Goal: Task Accomplishment & Management: Complete application form

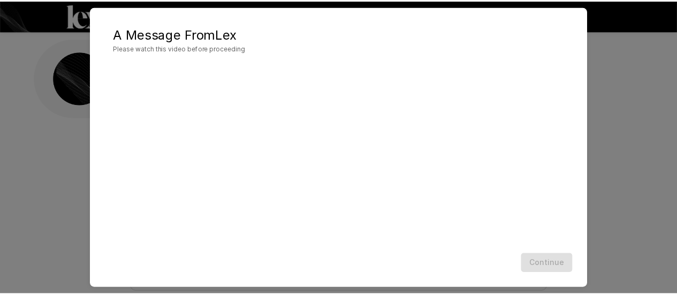
scroll to position [63, 0]
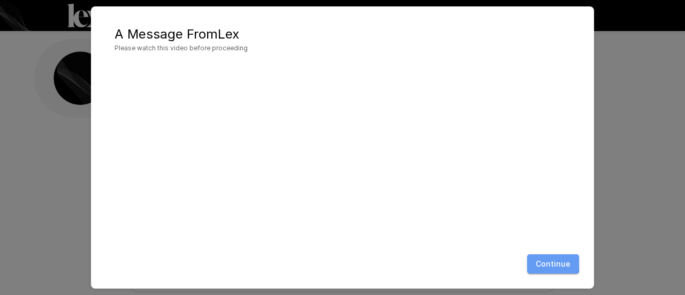
click at [548, 261] on button "Continue" at bounding box center [553, 264] width 52 height 20
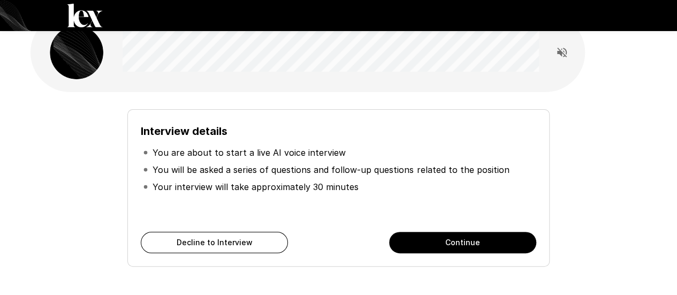
scroll to position [26, 0]
click at [443, 239] on button "Continue" at bounding box center [462, 242] width 147 height 21
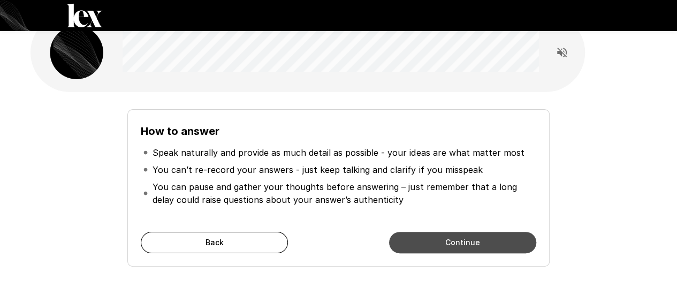
click at [443, 239] on button "Continue" at bounding box center [462, 242] width 147 height 21
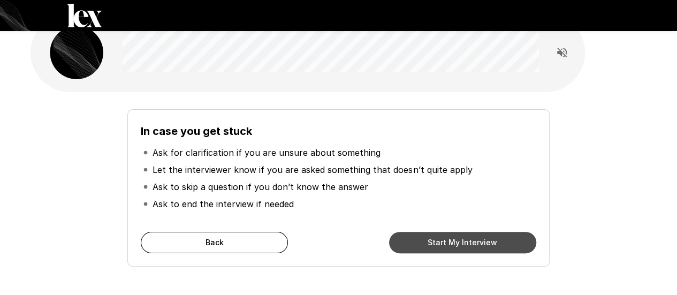
click at [443, 239] on button "Start My Interview" at bounding box center [462, 242] width 147 height 21
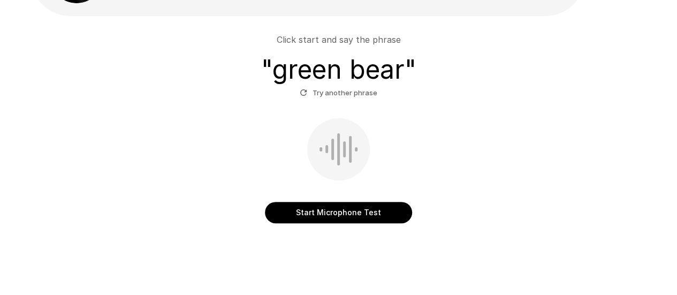
scroll to position [102, 0]
click at [329, 212] on button "Start Microphone Test" at bounding box center [338, 212] width 147 height 21
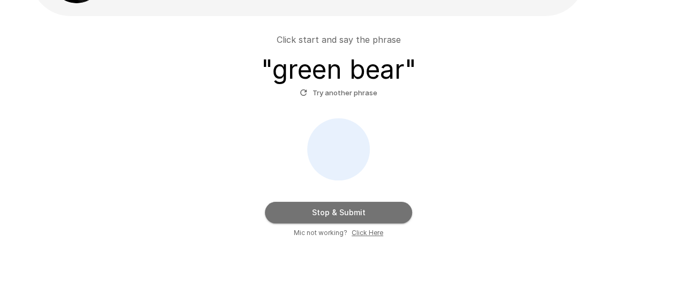
click at [329, 212] on button "Stop & Submit" at bounding box center [338, 212] width 147 height 21
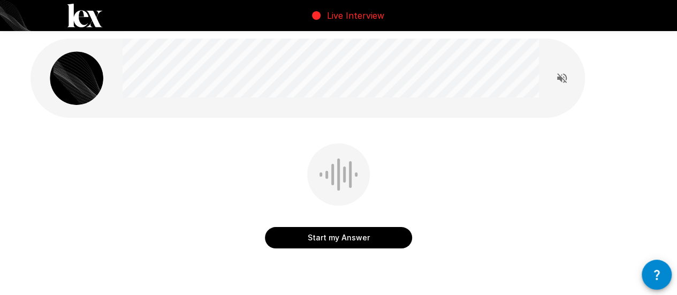
click at [324, 238] on button "Start my Answer" at bounding box center [338, 237] width 147 height 21
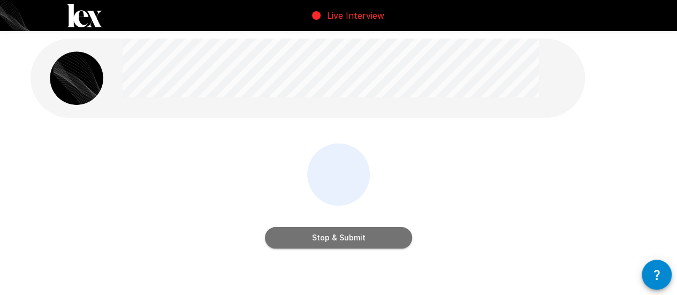
click at [323, 239] on button "Stop & Submit" at bounding box center [338, 237] width 147 height 21
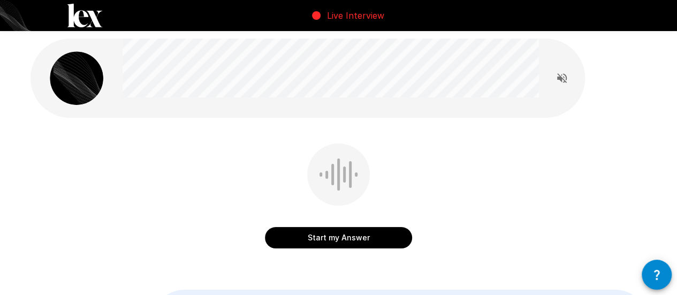
click at [322, 239] on button "Start my Answer" at bounding box center [338, 237] width 147 height 21
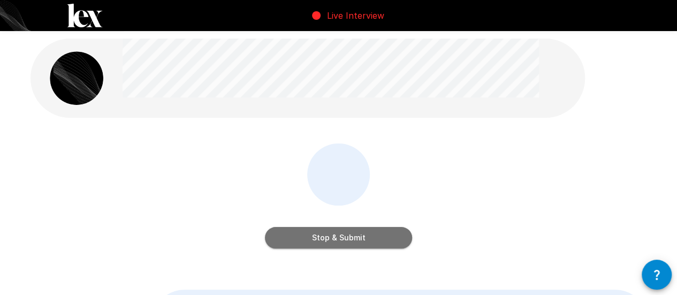
click at [322, 239] on button "Stop & Submit" at bounding box center [338, 237] width 147 height 21
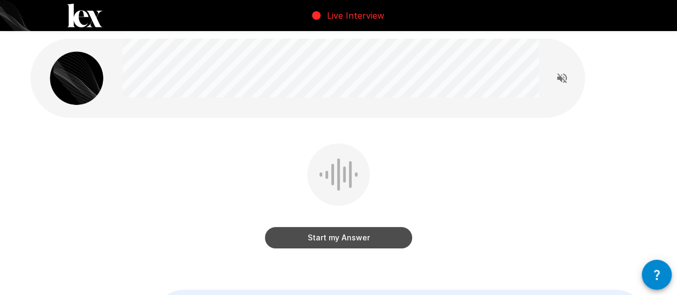
click at [322, 240] on button "Start my Answer" at bounding box center [338, 237] width 147 height 21
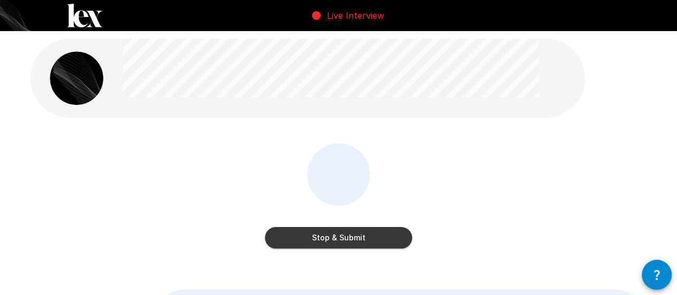
click at [322, 240] on button "Stop & Submit" at bounding box center [338, 237] width 147 height 21
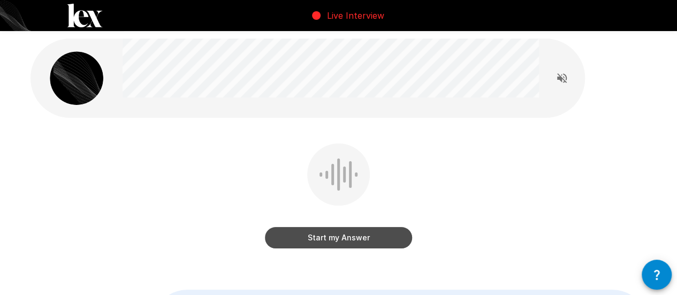
click at [328, 239] on button "Start my Answer" at bounding box center [338, 237] width 147 height 21
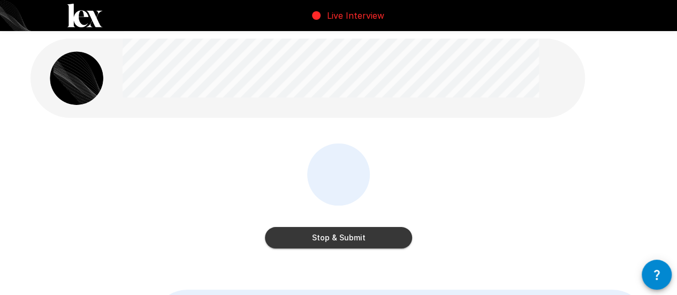
click at [328, 238] on button "Stop & Submit" at bounding box center [338, 237] width 147 height 21
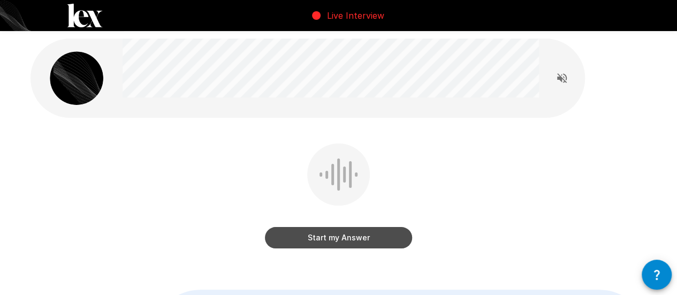
click at [329, 239] on button "Start my Answer" at bounding box center [338, 237] width 147 height 21
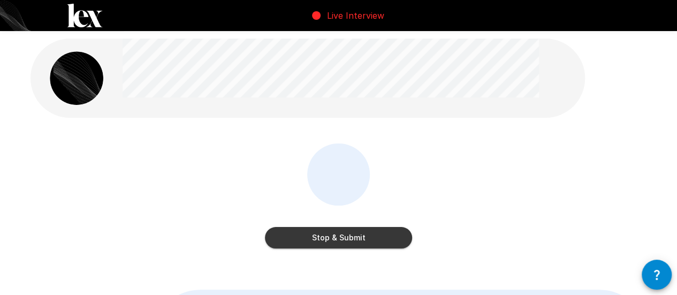
click at [329, 240] on button "Stop & Submit" at bounding box center [338, 237] width 147 height 21
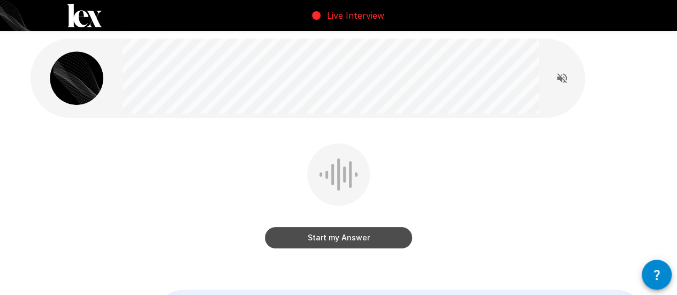
click at [330, 240] on button "Start my Answer" at bounding box center [338, 237] width 147 height 21
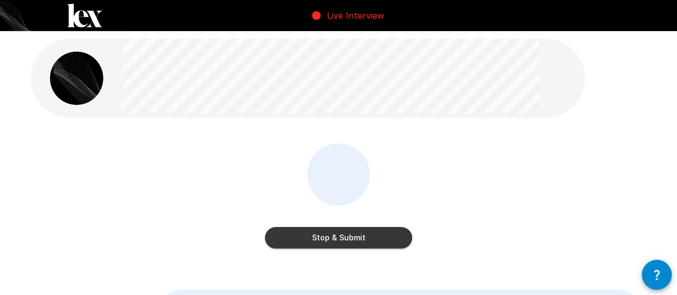
click at [330, 240] on button "Stop & Submit" at bounding box center [338, 237] width 147 height 21
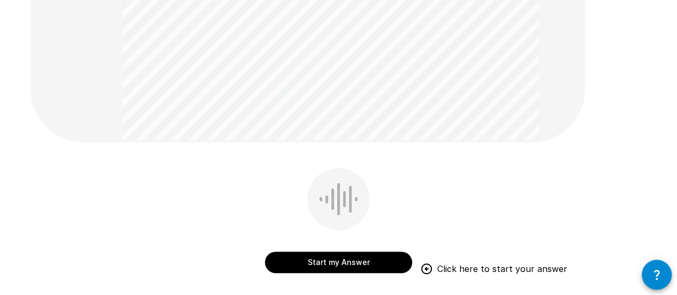
scroll to position [212, 0]
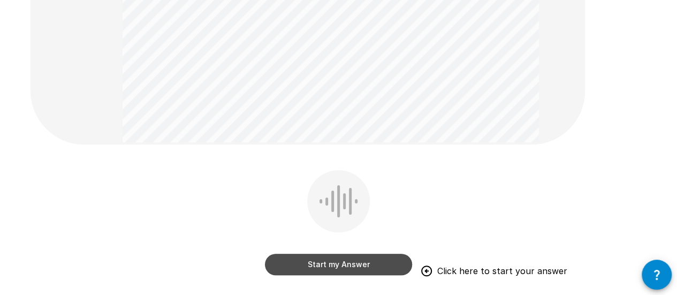
click at [328, 261] on button "Start my Answer" at bounding box center [338, 264] width 147 height 21
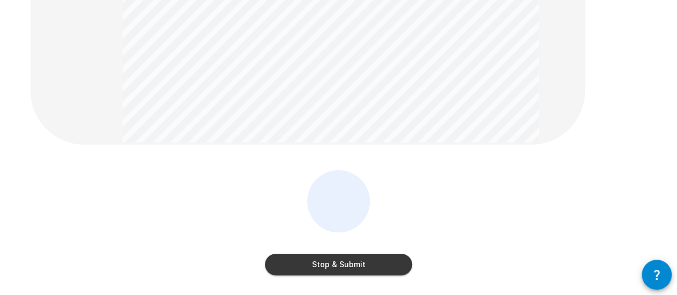
drag, startPoint x: 328, startPoint y: 261, endPoint x: 342, endPoint y: 234, distance: 31.1
click at [342, 234] on div "Stop & Submit" at bounding box center [338, 253] width 147 height 43
click at [333, 258] on button "Stop & Submit" at bounding box center [338, 264] width 147 height 21
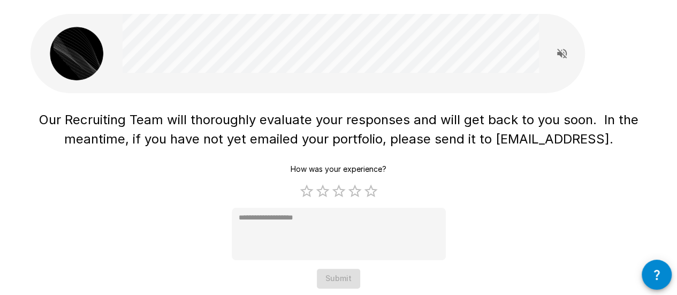
scroll to position [42, 0]
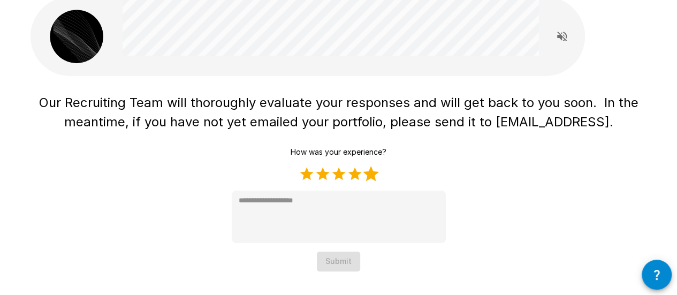
click at [374, 174] on label "5 Stars" at bounding box center [371, 174] width 16 height 16
type textarea "*"
click at [345, 257] on button "Submit" at bounding box center [338, 262] width 43 height 20
